Goal: Information Seeking & Learning: Find contact information

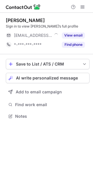
scroll to position [112, 93]
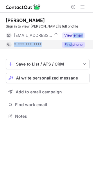
click at [72, 41] on div "[PERSON_NAME] Sign in to view [PERSON_NAME]’s full profile [EMAIL_ADDRESS][DOMA…" at bounding box center [47, 33] width 83 height 32
click at [71, 46] on button "Find phone" at bounding box center [73, 45] width 23 height 6
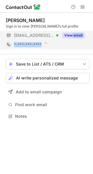
click at [74, 36] on button "View email" at bounding box center [73, 35] width 23 height 6
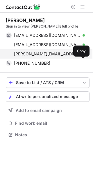
scroll to position [131, 93]
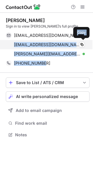
drag, startPoint x: 41, startPoint y: 64, endPoint x: 10, endPoint y: 47, distance: 35.0
click at [10, 47] on div "Timothy Eschbach Sign in to view Timothy’s full profile t_toc@ameritrade.com Ve…" at bounding box center [47, 42] width 83 height 50
copy div "t_toc5@ameritrade.com Verified Copy timothy.eschbach@huntington.com Verified Co…"
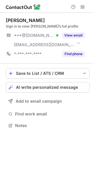
scroll to position [121, 93]
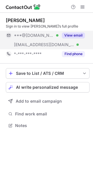
click at [74, 33] on button "View email" at bounding box center [73, 35] width 23 height 6
click at [75, 59] on div "Laura Ribero Sign in to view Laura’s full profile ***@gmail.com ***@clorox.com …" at bounding box center [47, 38] width 83 height 51
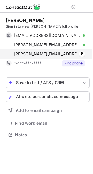
scroll to position [131, 93]
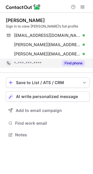
click at [72, 66] on div "Find phone" at bounding box center [71, 63] width 26 height 9
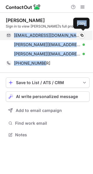
drag, startPoint x: 43, startPoint y: 66, endPoint x: 13, endPoint y: 34, distance: 43.4
click at [13, 34] on div "Laura Ribero Sign in to view Laura’s full profile lribero89@gmail.com Verified …" at bounding box center [47, 42] width 83 height 50
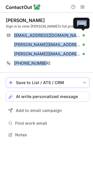
copy div "lribero89@gmail.com Verified Copy laura.ribero@clorox.com Verified Copy laura.r…"
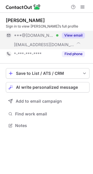
scroll to position [121, 93]
click at [73, 37] on button "View email" at bounding box center [73, 35] width 23 height 6
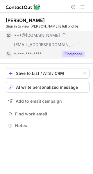
click at [79, 53] on button "Find phone" at bounding box center [73, 54] width 23 height 6
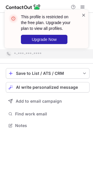
click at [83, 15] on span at bounding box center [83, 15] width 5 height 6
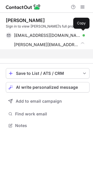
scroll to position [112, 93]
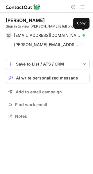
click at [57, 34] on span "jennifermeterissian@hotmail.com" at bounding box center [47, 35] width 66 height 5
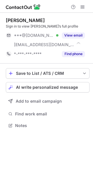
scroll to position [121, 93]
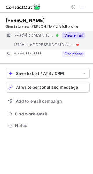
click at [59, 49] on div "***@gmail.com Verified ***@aquavarius.nl View email" at bounding box center [47, 40] width 83 height 19
click at [63, 48] on div "Naish Panjwani Sign in to view Naish’s full profile ***@gmail.com ***@aquavariu…" at bounding box center [46, 87] width 93 height 174
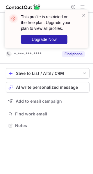
click at [65, 56] on div "This profile is restricted on the free plan. Upgrade your plan to view all prof…" at bounding box center [46, 31] width 93 height 54
click at [72, 53] on div "This profile is restricted on the free plan. Upgrade your plan to view all prof…" at bounding box center [46, 31] width 93 height 54
click at [82, 14] on span at bounding box center [83, 15] width 5 height 6
